Goal: Navigation & Orientation: Find specific page/section

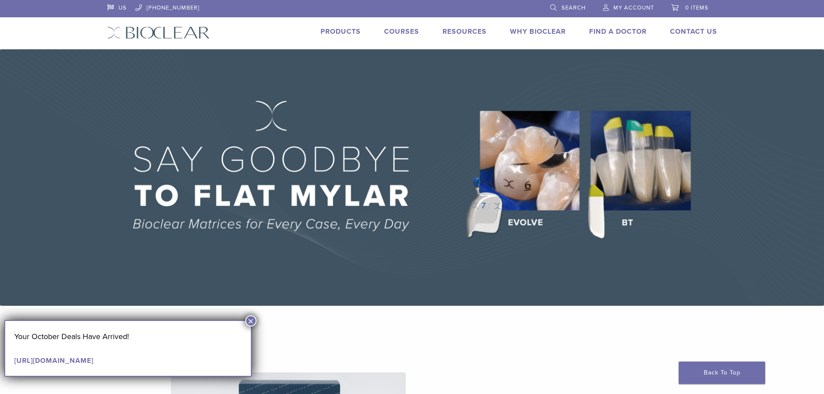
click at [632, 7] on span "My Account" at bounding box center [633, 7] width 41 height 7
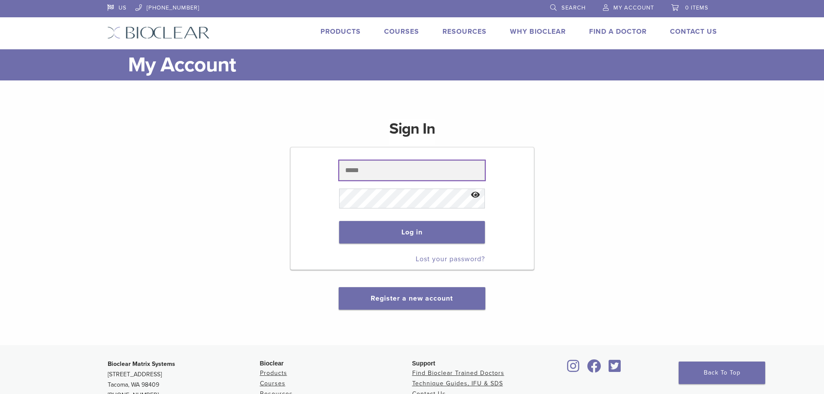
type input "**********"
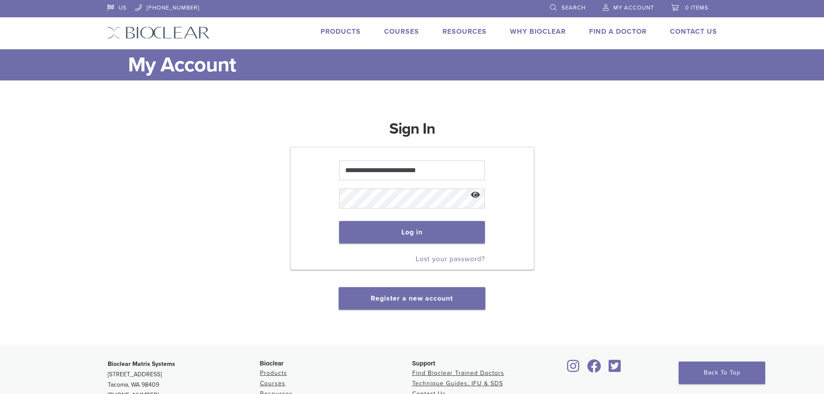
click at [477, 194] on button "Show password" at bounding box center [475, 195] width 19 height 22
click at [440, 228] on button "Log in" at bounding box center [412, 232] width 146 height 22
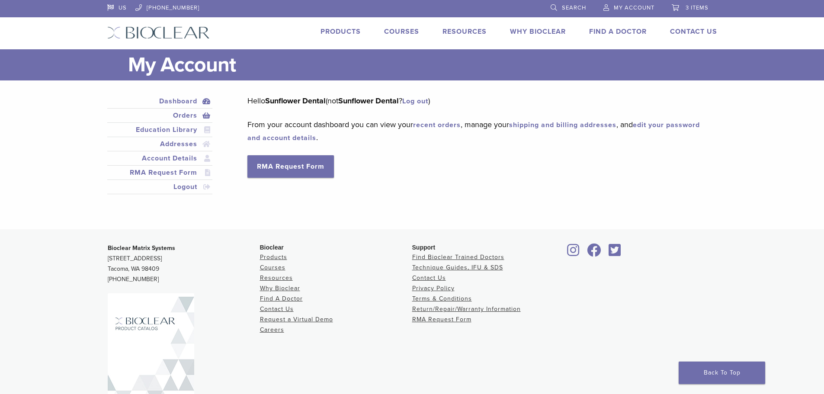
click at [180, 116] on link "Orders" at bounding box center [160, 115] width 102 height 10
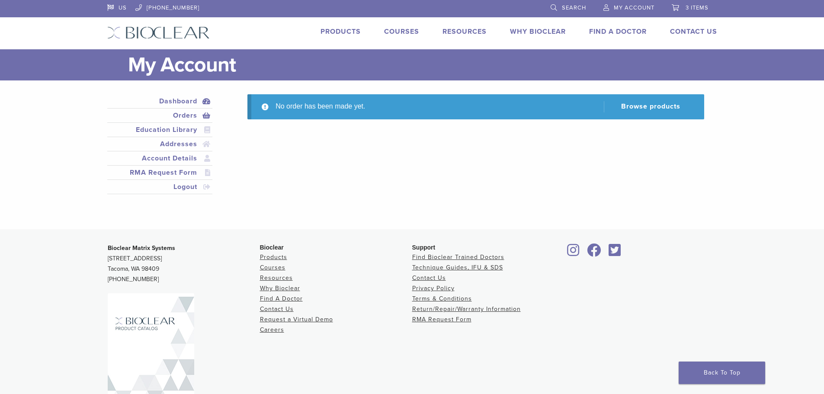
click at [185, 100] on link "Dashboard" at bounding box center [160, 101] width 102 height 10
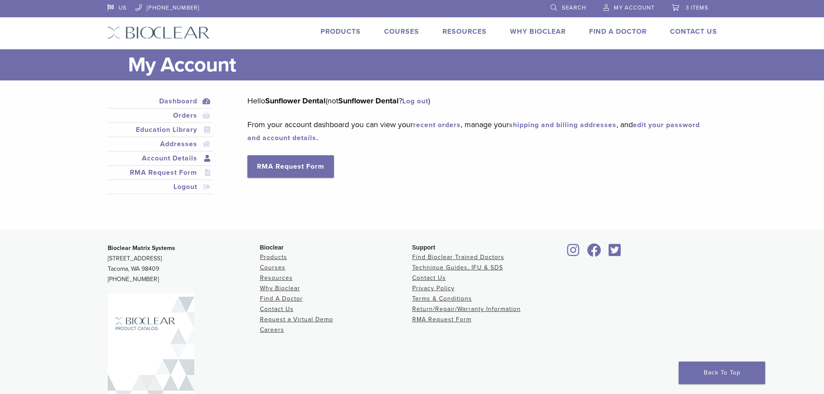
click at [178, 157] on link "Account Details" at bounding box center [160, 158] width 102 height 10
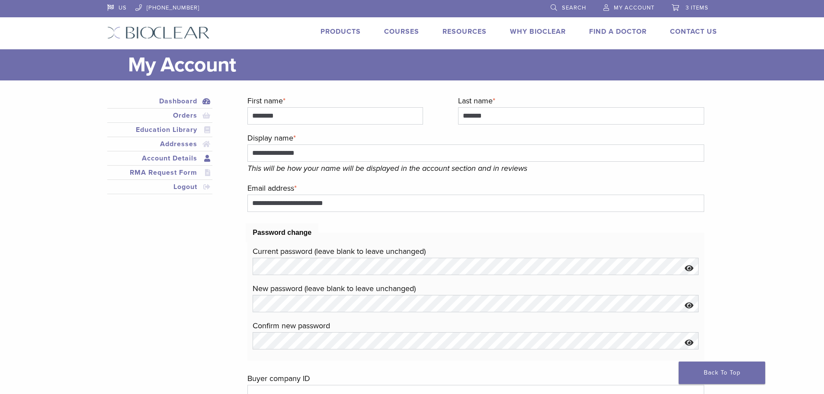
click at [182, 99] on link "Dashboard" at bounding box center [160, 101] width 102 height 10
click at [182, 116] on link "Orders" at bounding box center [160, 115] width 102 height 10
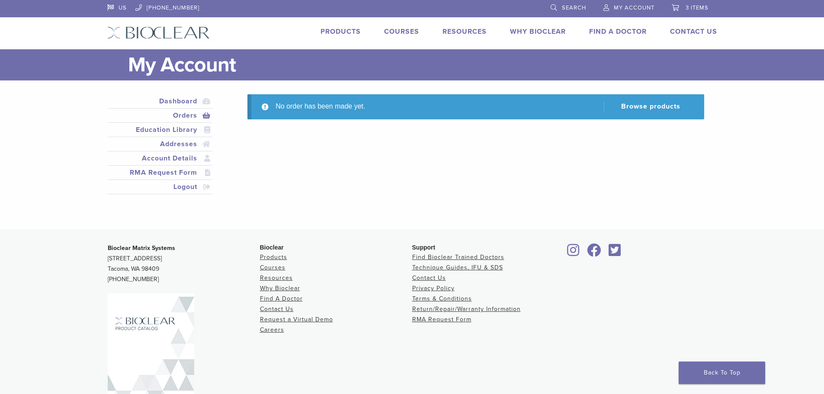
click at [690, 7] on span "3 items" at bounding box center [696, 7] width 23 height 7
click at [173, 159] on link "Account Details" at bounding box center [160, 158] width 102 height 10
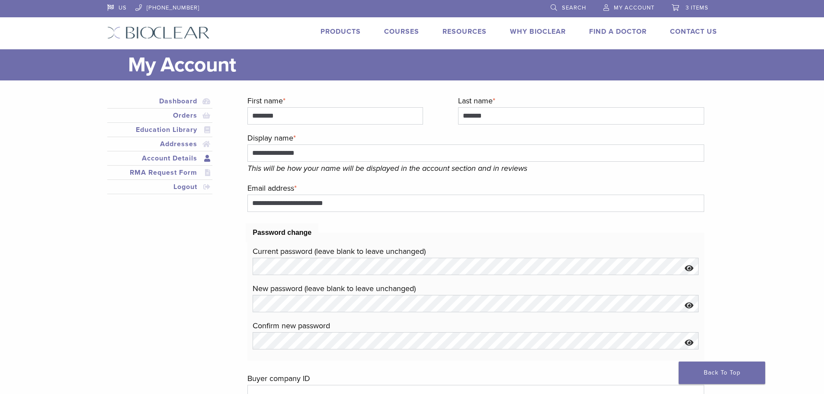
click at [634, 4] on link "My Account" at bounding box center [628, 6] width 51 height 13
